Goal: Information Seeking & Learning: Check status

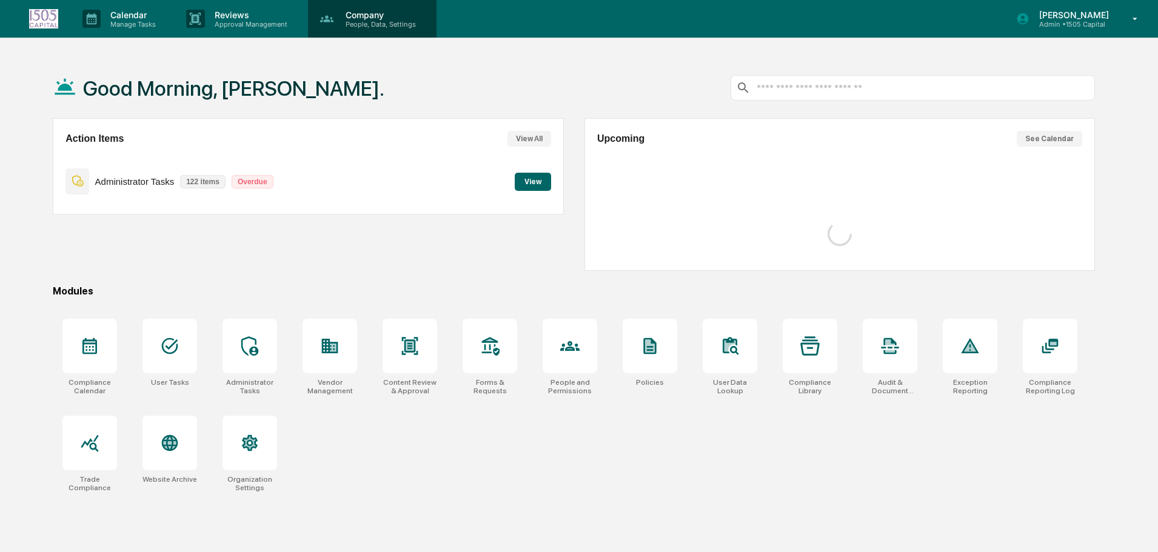
click at [419, 23] on p "People, Data, Settings" at bounding box center [379, 24] width 86 height 8
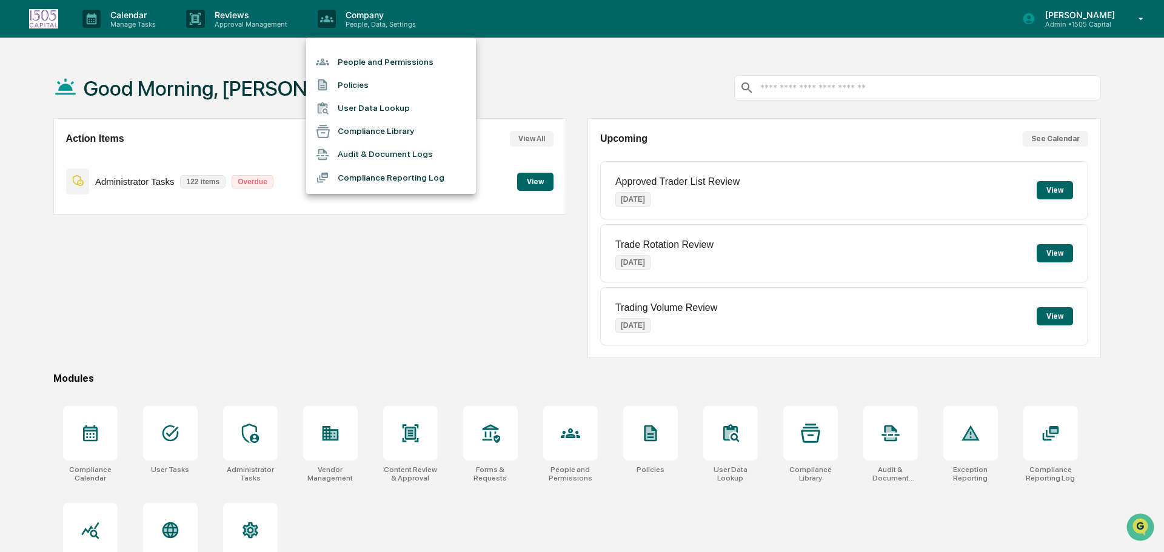
click at [365, 178] on li "Compliance Reporting Log" at bounding box center [391, 177] width 170 height 23
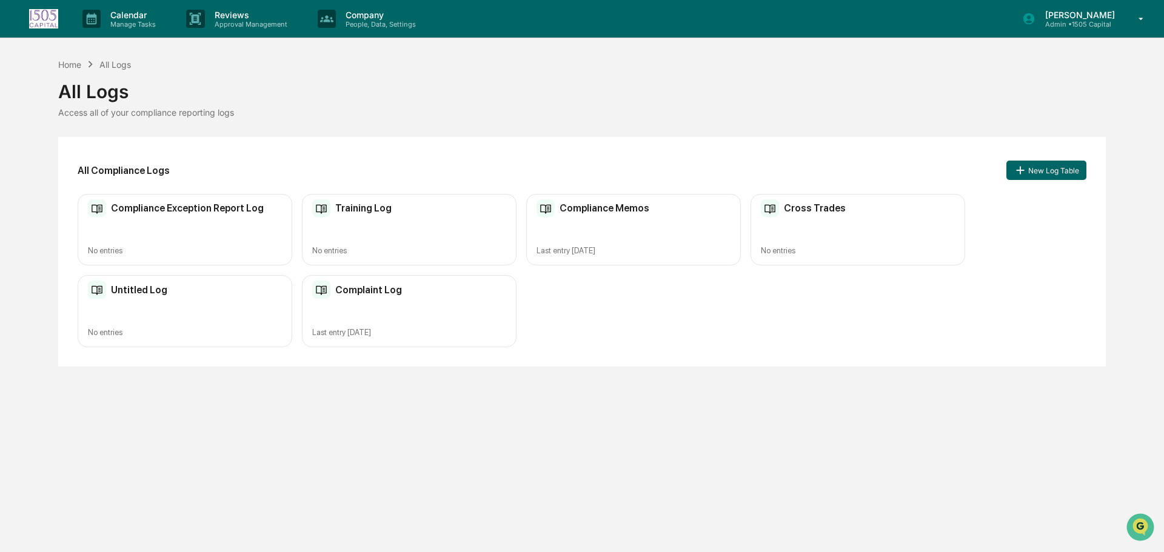
click at [393, 311] on div "Complaint Log Last entry [DATE]" at bounding box center [409, 311] width 215 height 72
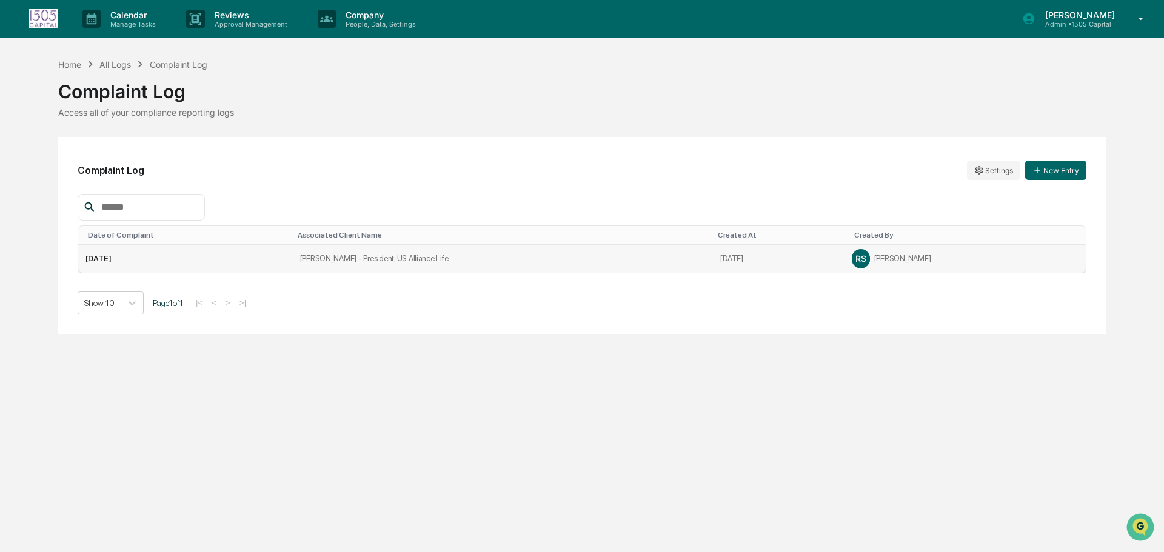
click at [626, 253] on td "[PERSON_NAME] - President, US Alliance Life" at bounding box center [503, 259] width 421 height 28
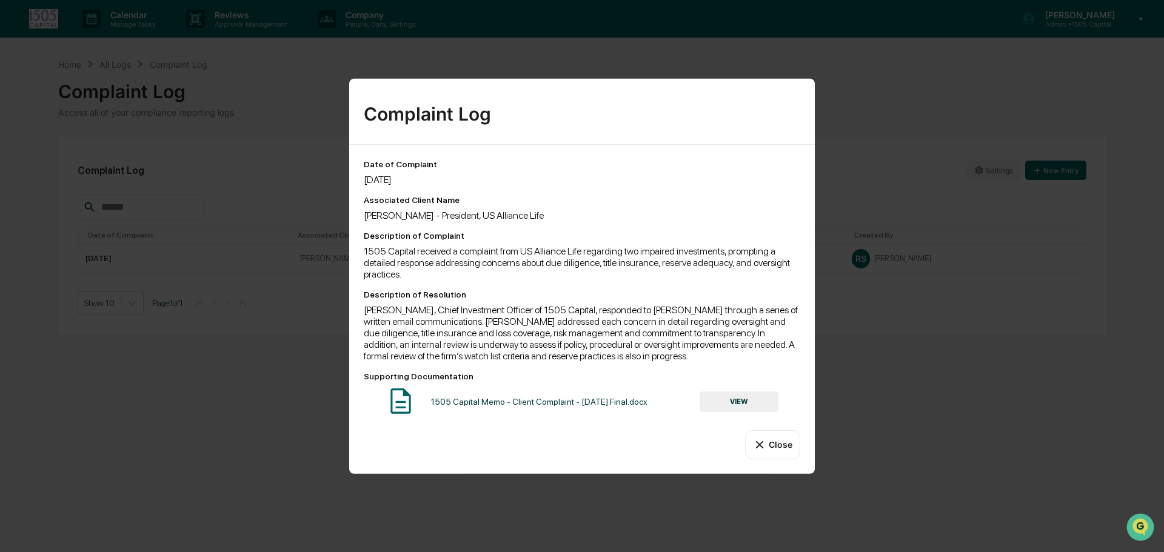
click at [731, 402] on button "VIEW" at bounding box center [738, 402] width 79 height 21
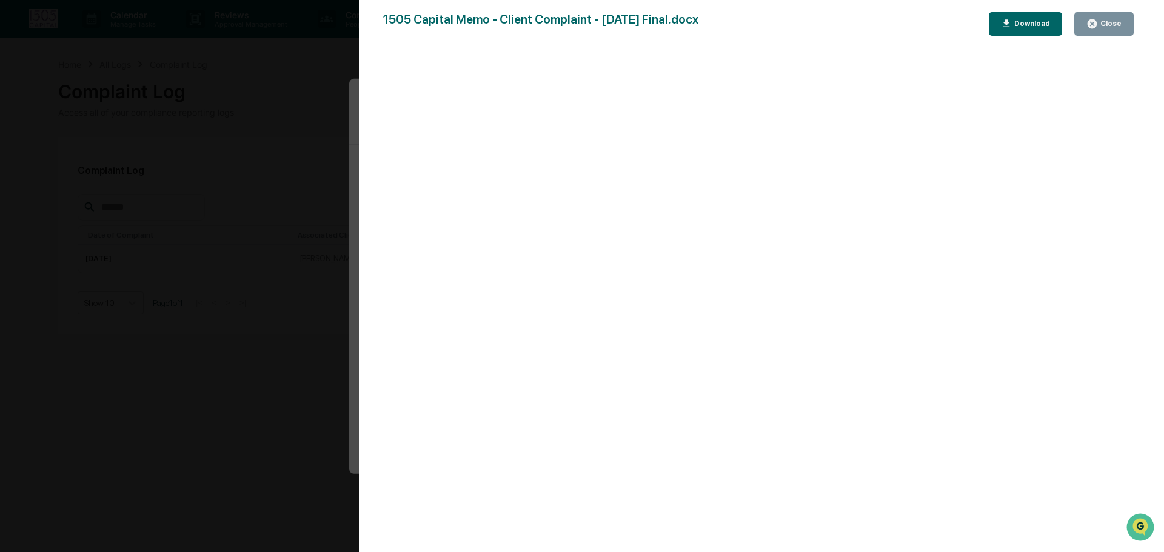
click at [1113, 24] on div "Close" at bounding box center [1110, 23] width 24 height 8
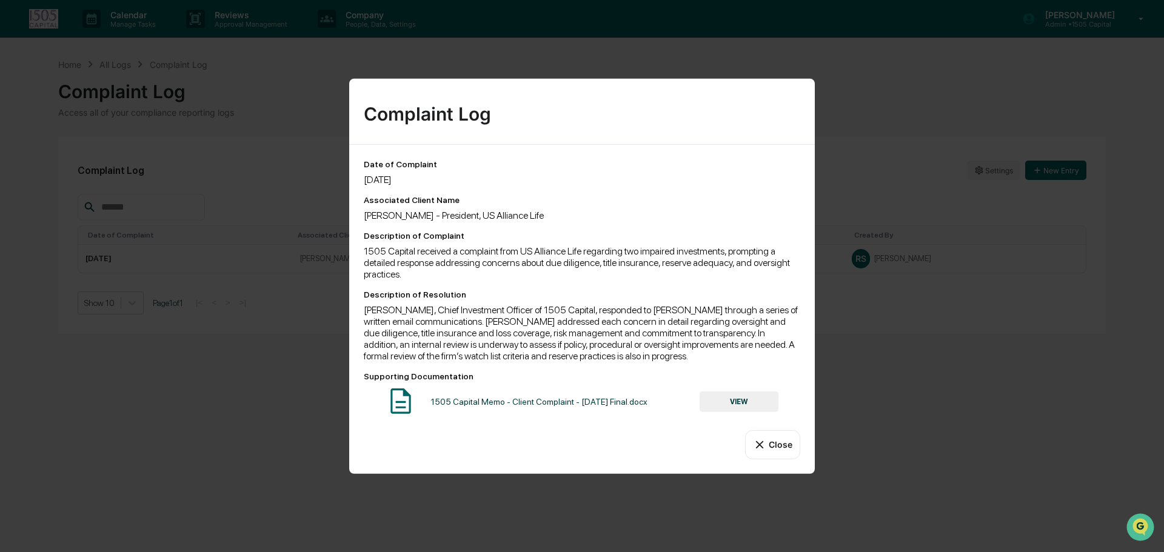
click at [775, 453] on button "Close" at bounding box center [772, 444] width 55 height 29
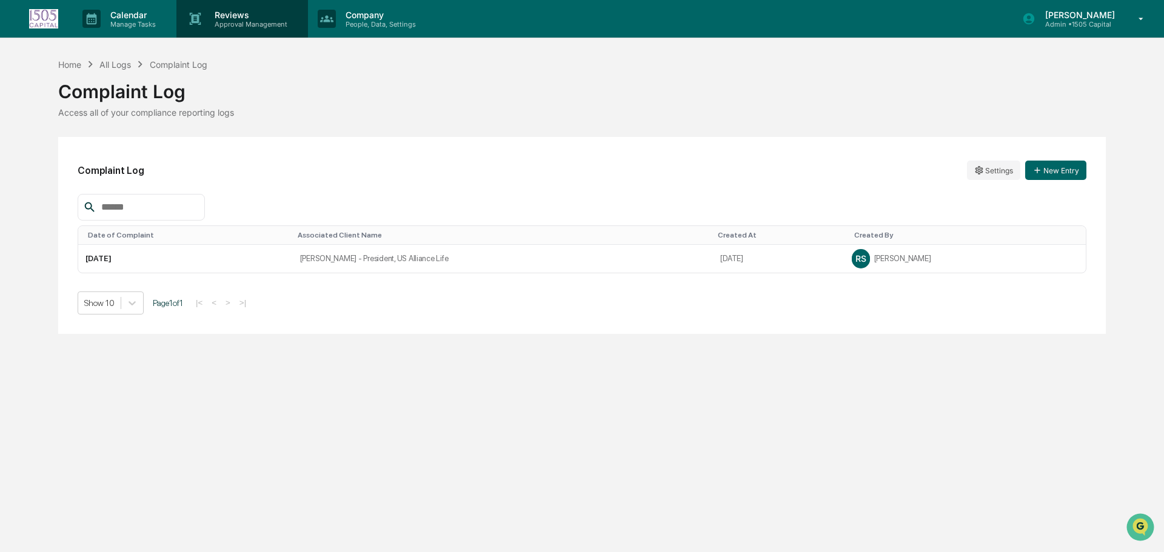
click at [259, 18] on p "Reviews" at bounding box center [249, 15] width 88 height 10
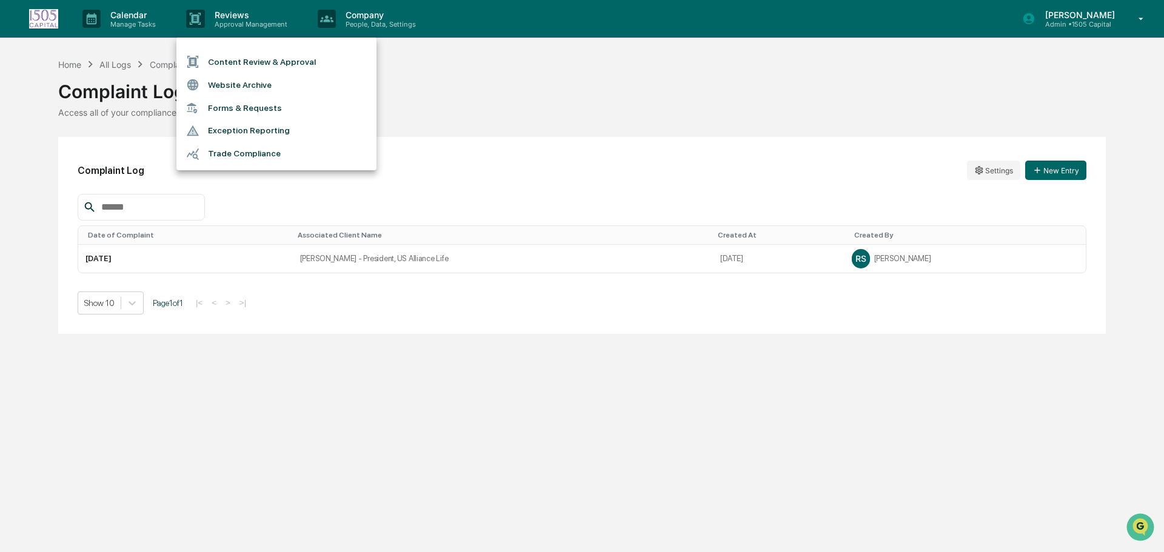
click at [1066, 29] on div at bounding box center [582, 276] width 1164 height 552
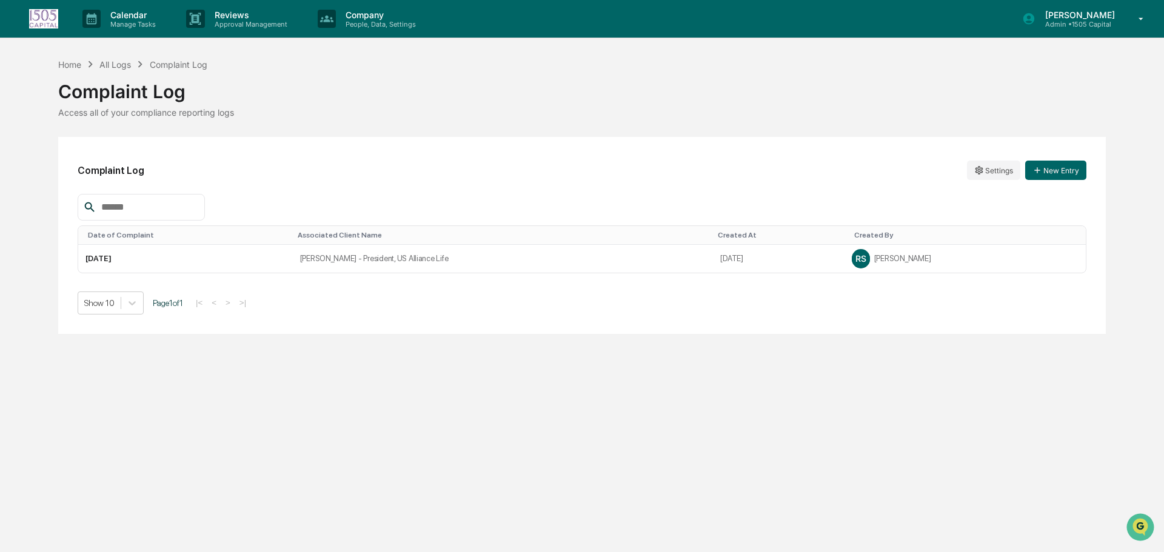
click at [1066, 29] on div "Content Review & Approval Website Archive Forms & Requests Exception Reporting …" at bounding box center [582, 276] width 1164 height 552
click at [1068, 25] on p "Admin • 1505 Capital" at bounding box center [1077, 24] width 85 height 8
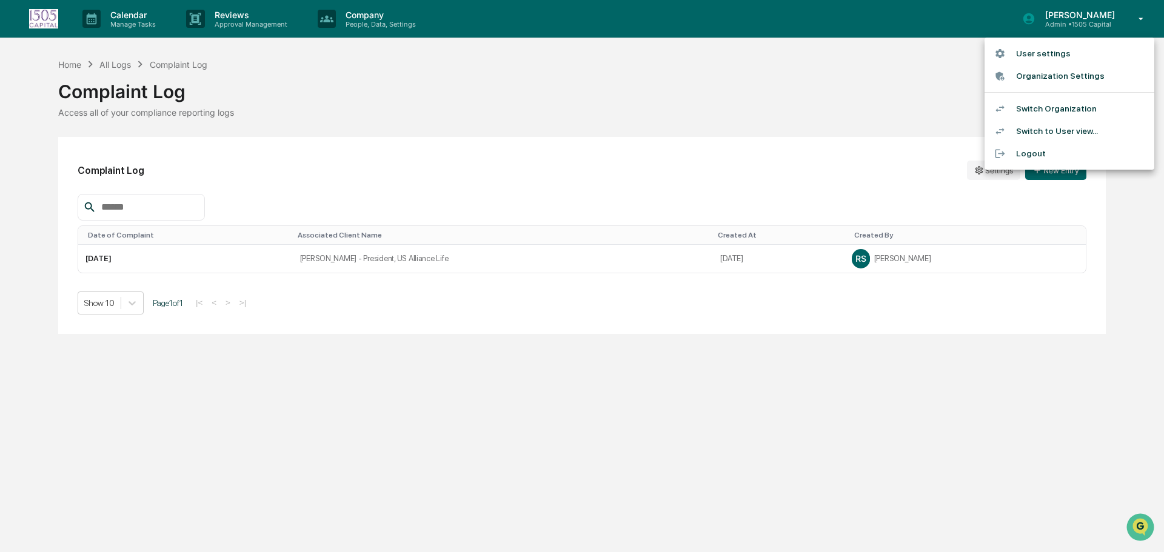
click at [1047, 105] on li "Switch Organization" at bounding box center [1069, 109] width 170 height 22
